Goal: Information Seeking & Learning: Learn about a topic

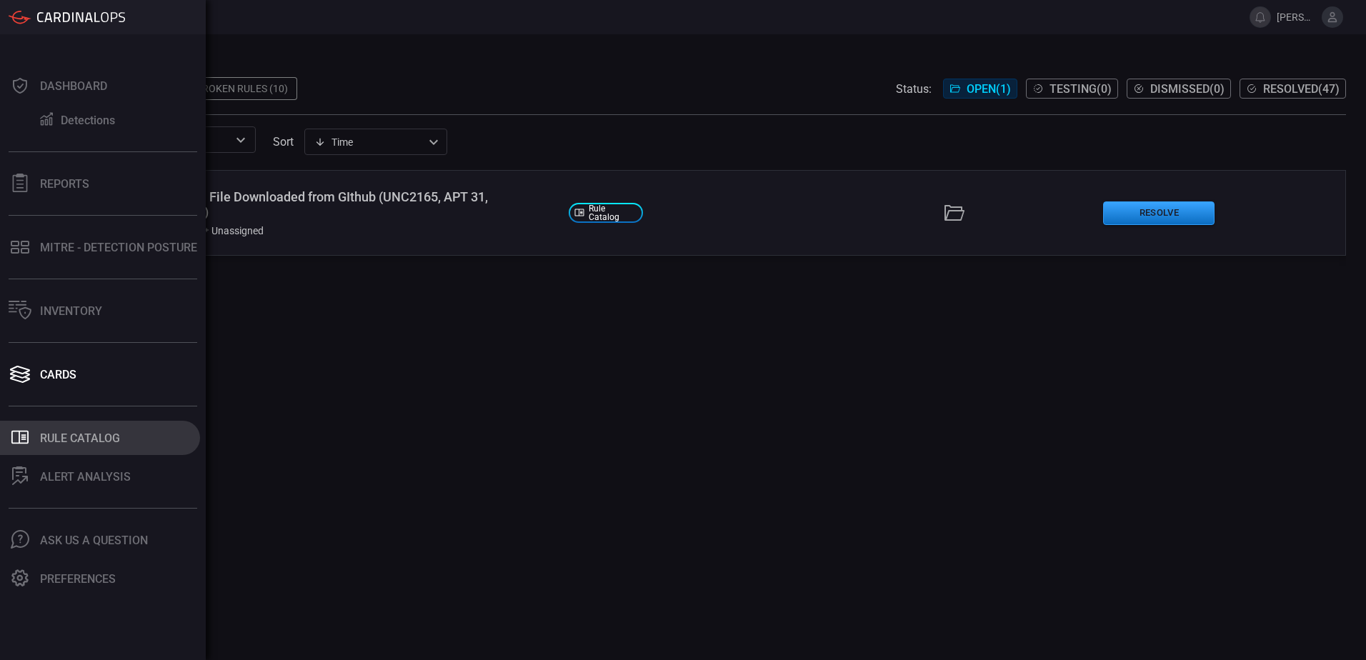
click at [61, 444] on div "Rule Catalog" at bounding box center [80, 439] width 80 height 14
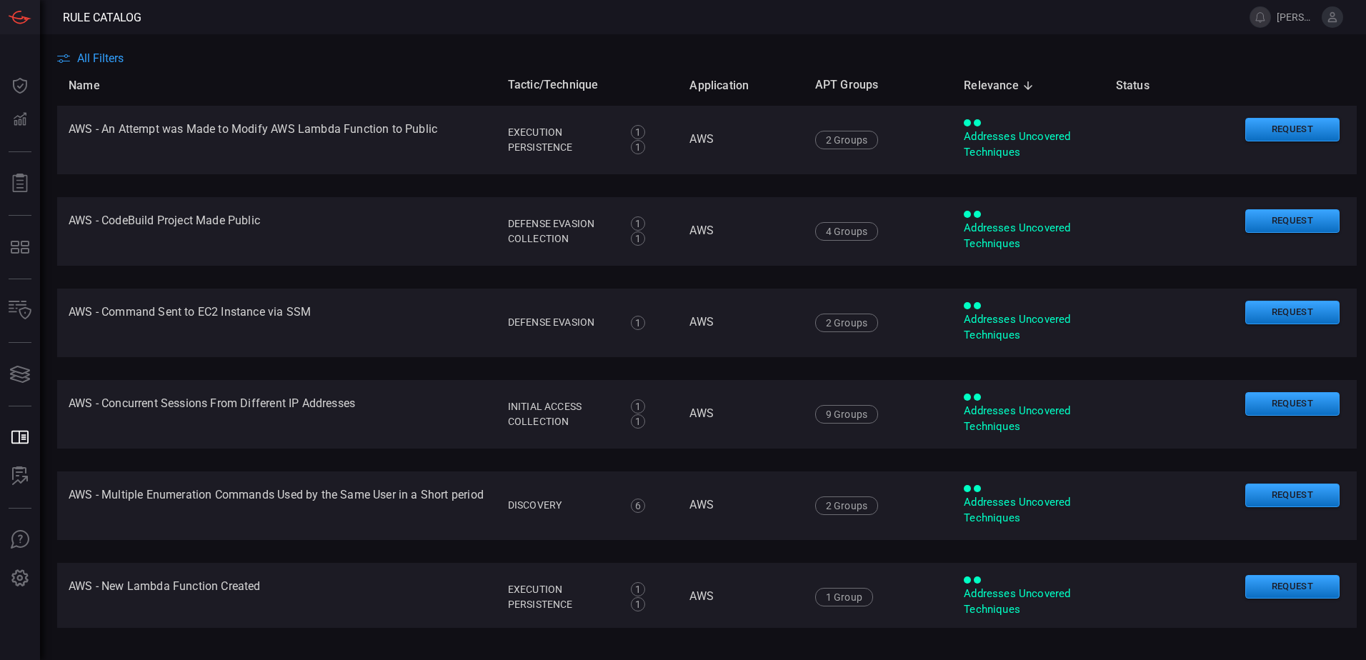
click at [83, 51] on main "All Filters Name Tactic/Technique Application APT Groups Relevance sorted desce…" at bounding box center [683, 347] width 1366 height 626
click at [84, 56] on span "All Filters" at bounding box center [100, 58] width 46 height 14
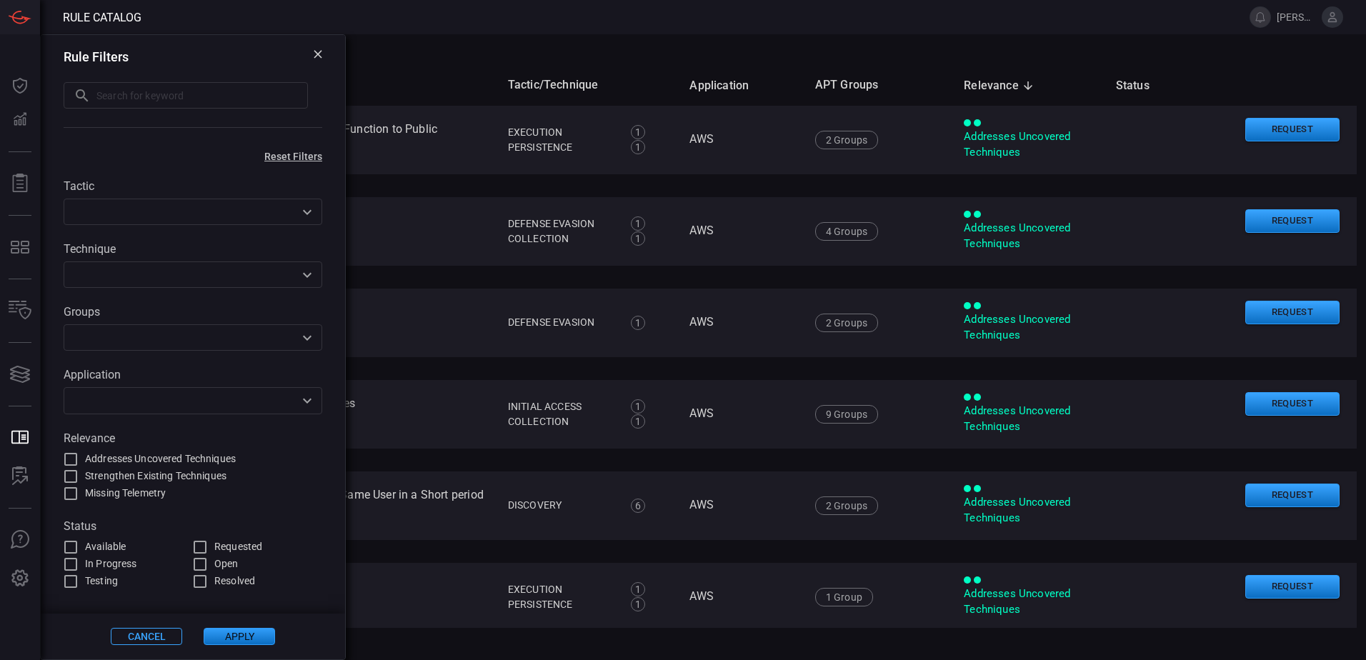
click at [278, 409] on input "text" at bounding box center [181, 401] width 227 height 18
click at [217, 548] on span "Requested" at bounding box center [238, 547] width 48 height 15
click at [209, 548] on input "Requested" at bounding box center [200, 547] width 17 height 17
checkbox input "true"
click at [224, 632] on button "Apply" at bounding box center [239, 636] width 71 height 17
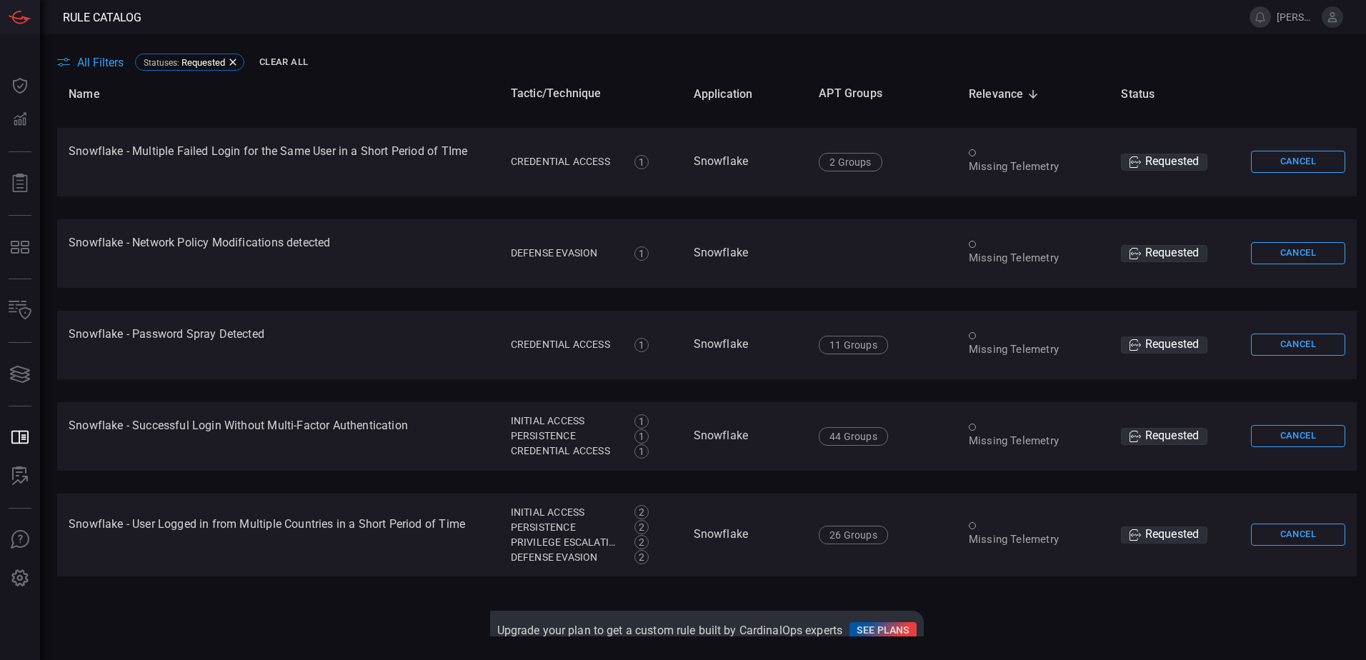
scroll to position [3937, 0]
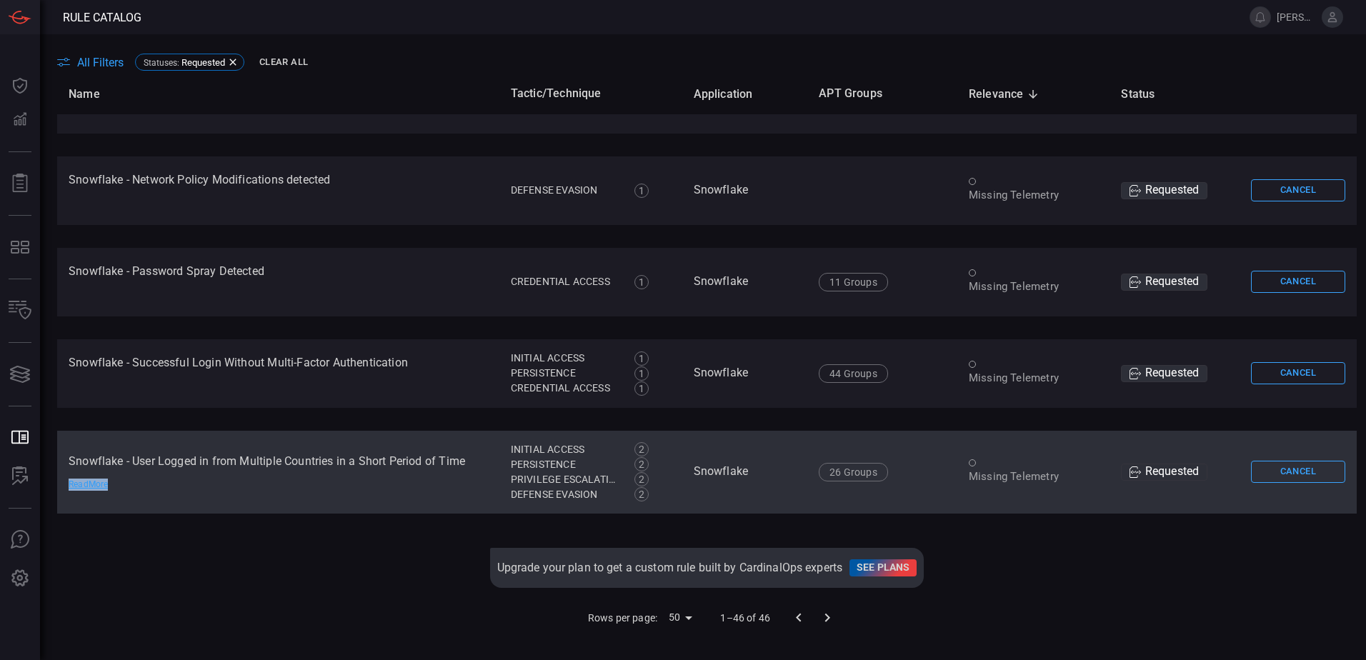
drag, startPoint x: 342, startPoint y: 506, endPoint x: 365, endPoint y: 488, distance: 29.0
click at [365, 488] on td "Snowflake - User Logged in from Multiple Countries in a Short Period of Time Re…" at bounding box center [278, 472] width 442 height 83
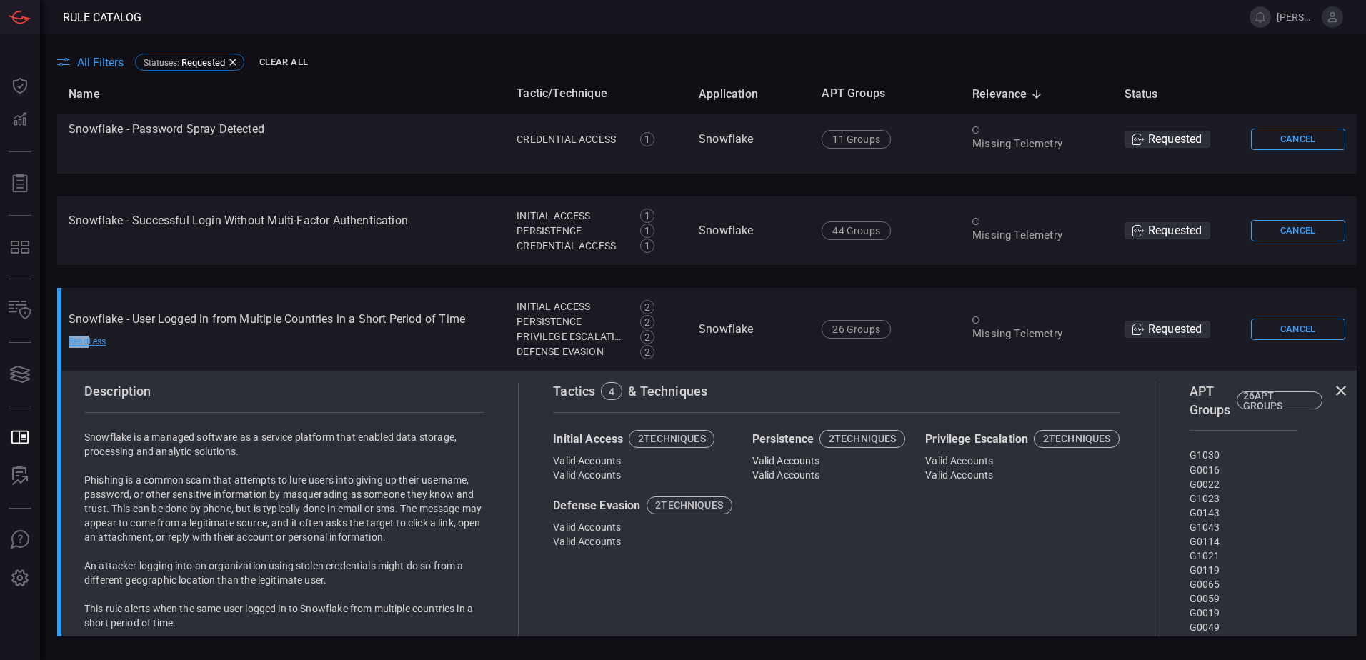
scroll to position [4273, 0]
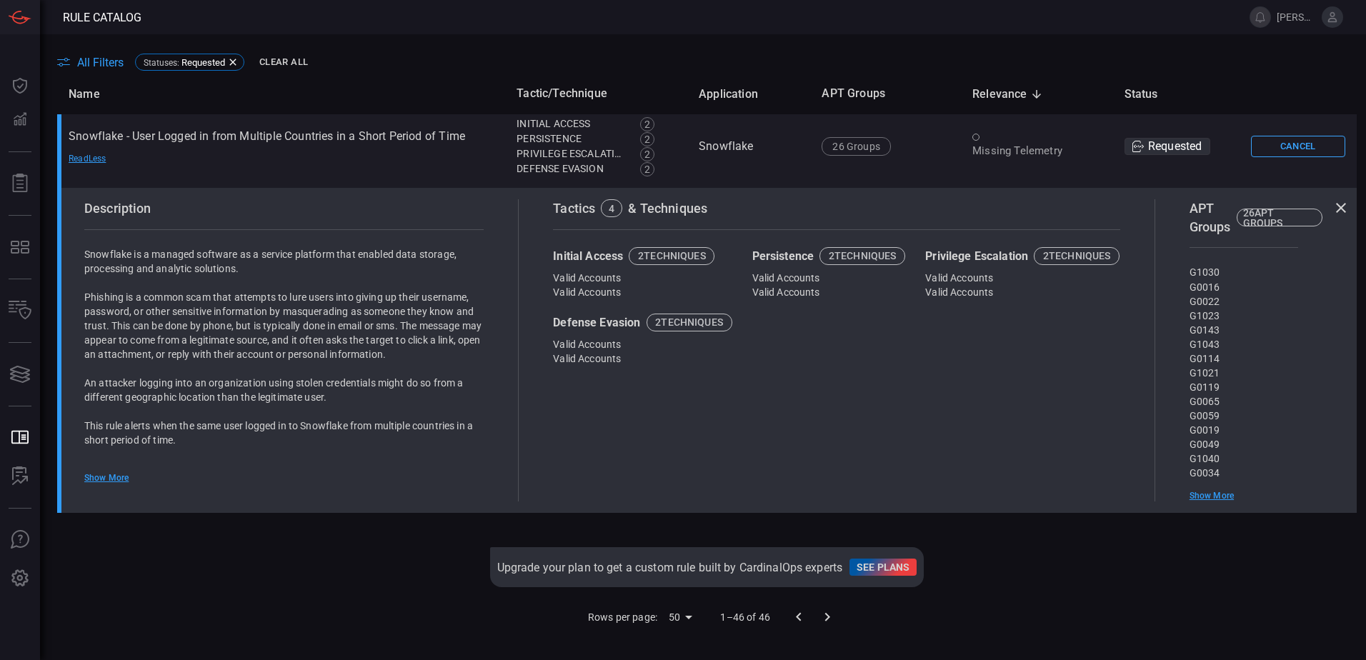
click at [371, 425] on p "This rule alerts when the same user logged in to Snowflake from multiple countr…" at bounding box center [283, 433] width 399 height 29
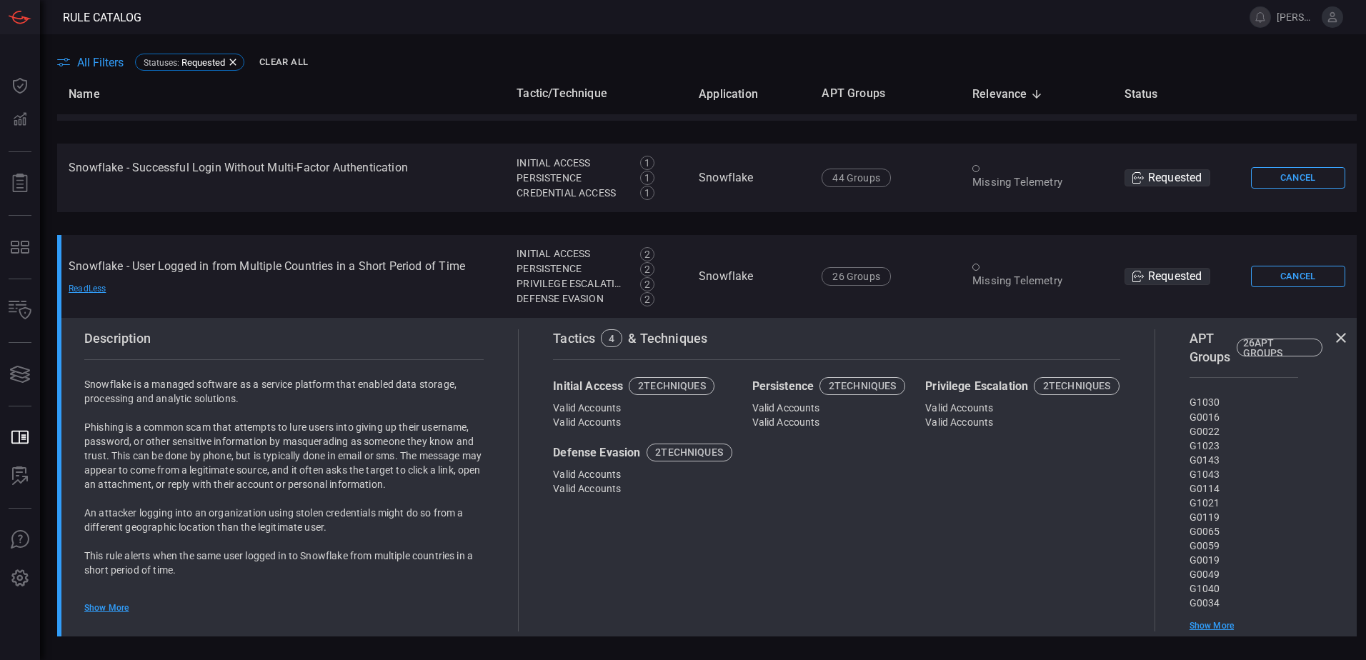
scroll to position [3987, 0]
